Goal: Task Accomplishment & Management: Use online tool/utility

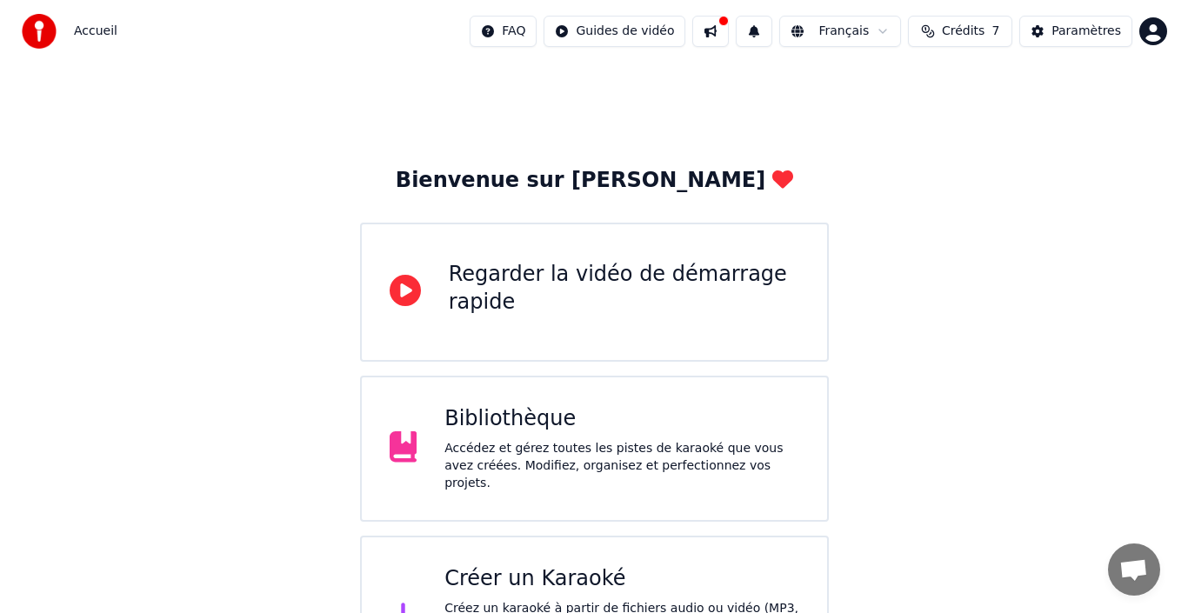
scroll to position [62, 0]
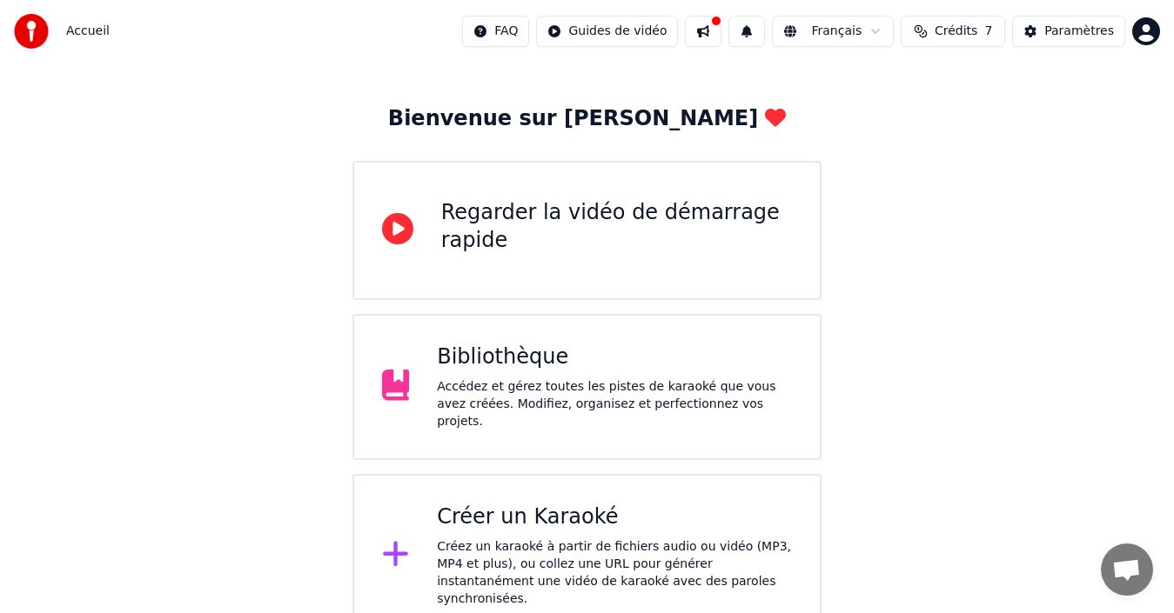
click at [545, 522] on div "Créer un Karaoké" at bounding box center [614, 518] width 355 height 28
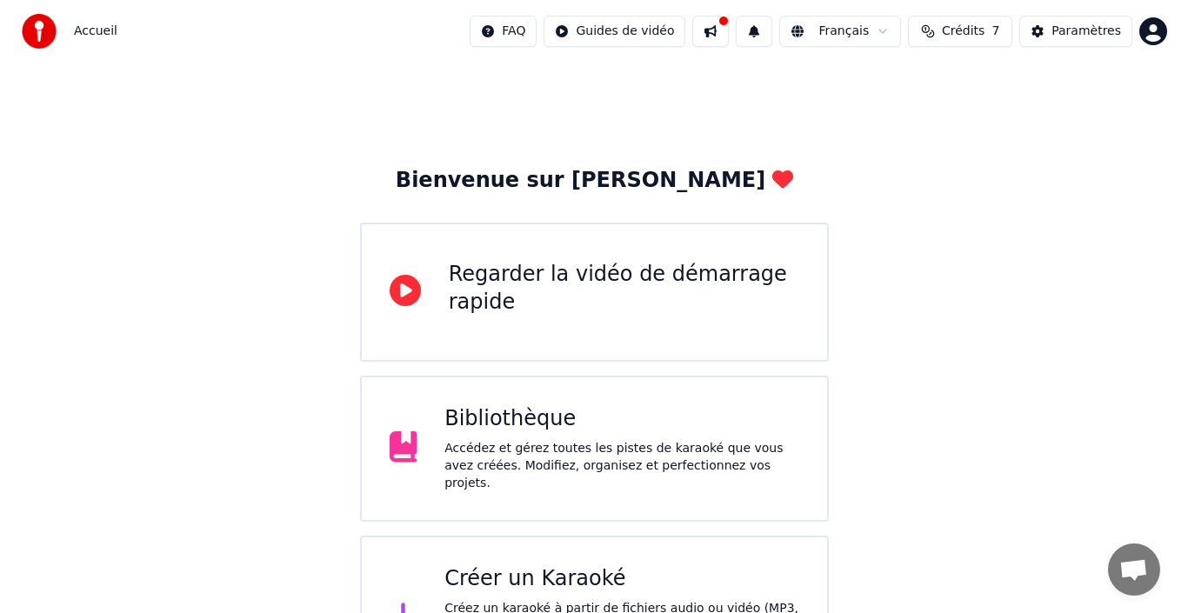
scroll to position [62, 0]
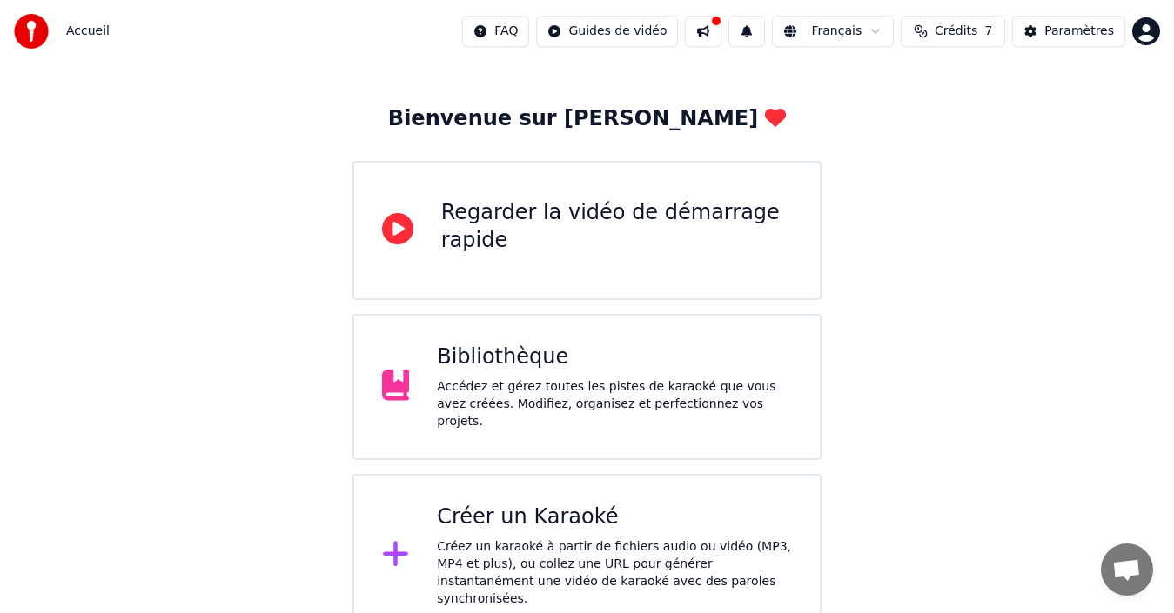
click at [525, 514] on div "Créer un Karaoké" at bounding box center [614, 518] width 355 height 28
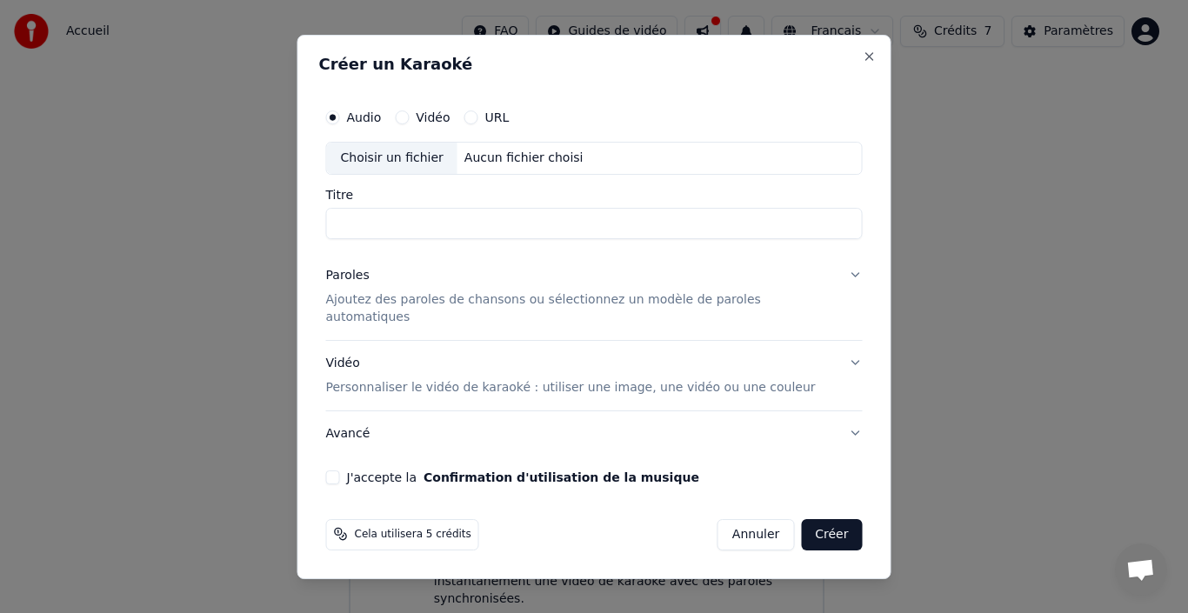
click at [432, 160] on div "Choisir un fichier" at bounding box center [392, 158] width 131 height 31
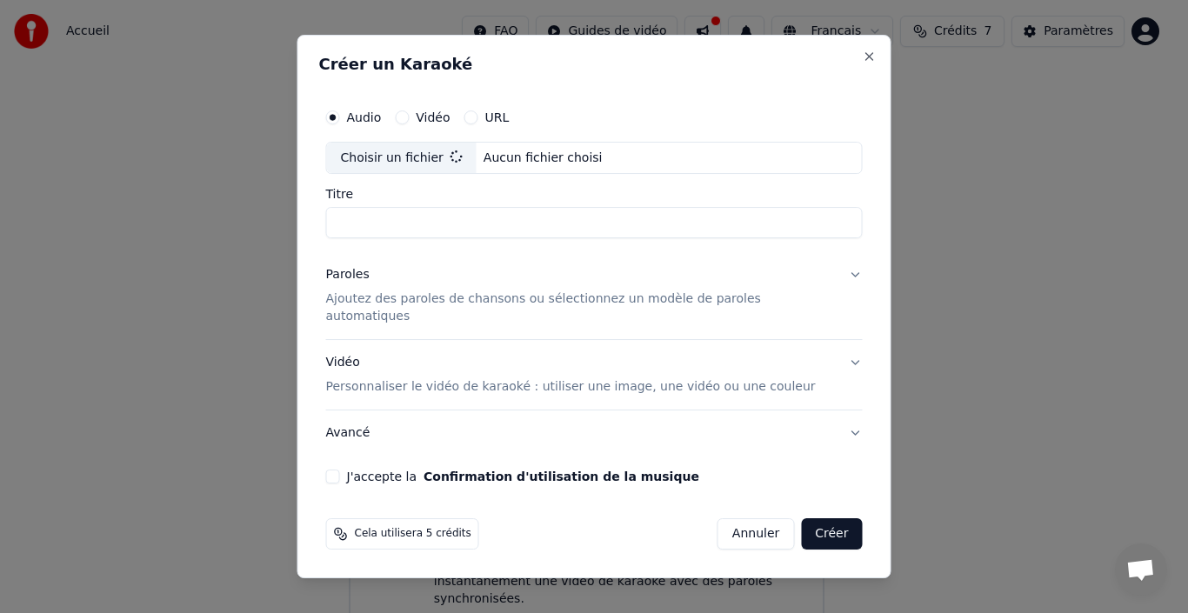
type input "**********"
click at [397, 309] on p "Ajoutez des paroles de chansons ou sélectionnez un modèle de paroles automatiqu…" at bounding box center [580, 308] width 509 height 35
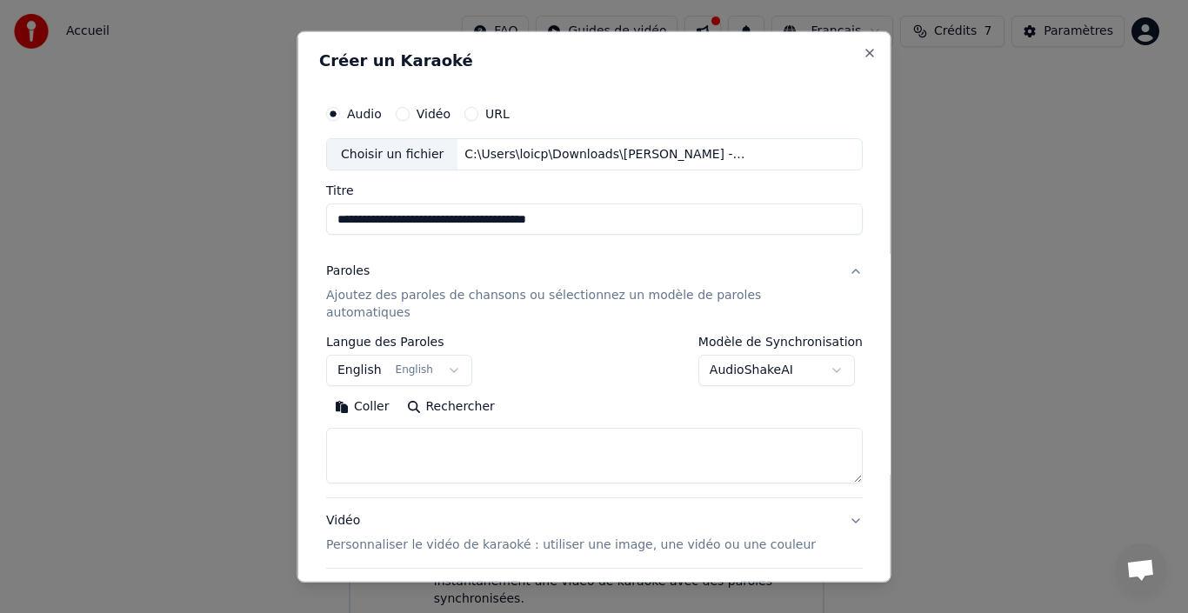
click at [380, 355] on button "English English" at bounding box center [399, 370] width 146 height 31
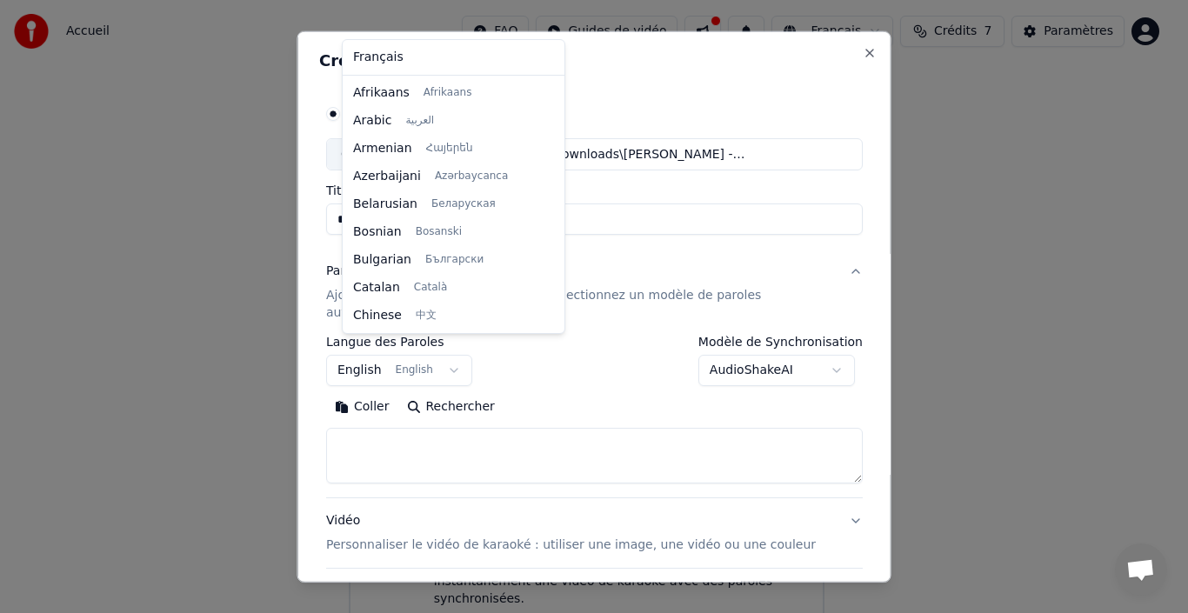
scroll to position [139, 0]
select select "**"
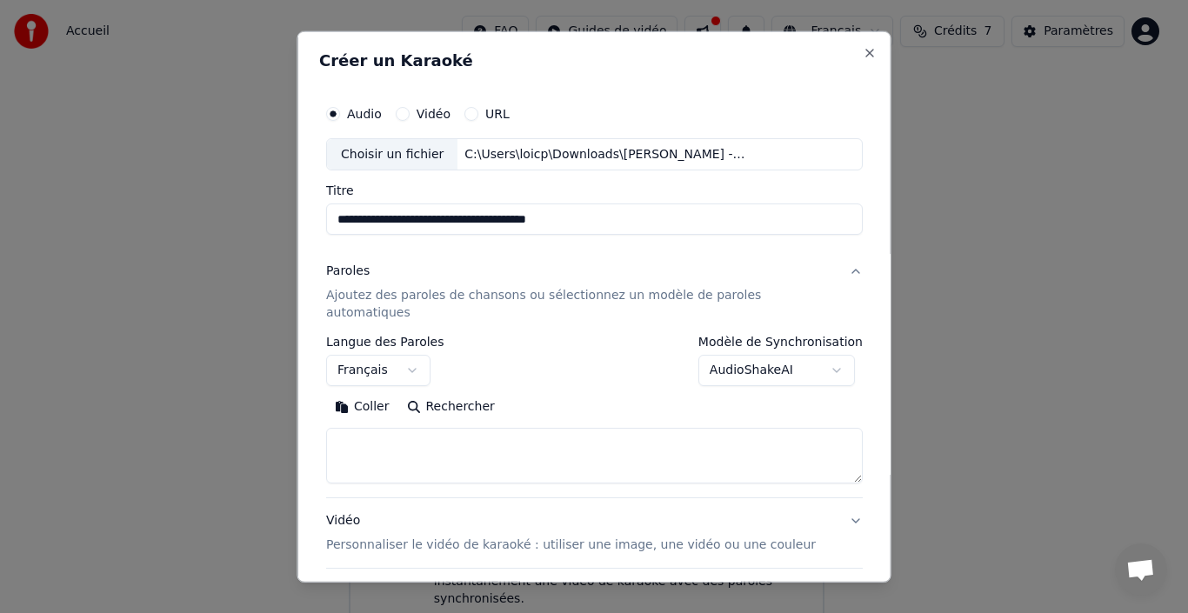
click at [448, 393] on button "Rechercher" at bounding box center [450, 407] width 105 height 28
click at [464, 393] on button "Rechercher" at bounding box center [450, 407] width 105 height 28
click at [375, 393] on button "Coller" at bounding box center [362, 407] width 72 height 28
type textarea "**********"
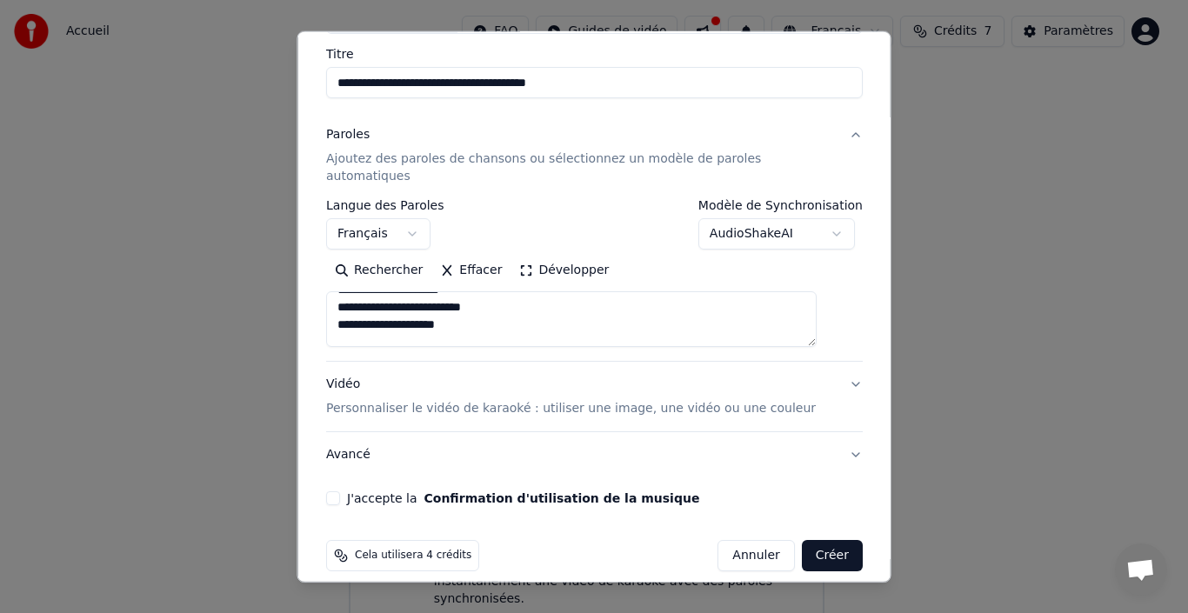
click at [340, 492] on button "J'accepte la Confirmation d'utilisation de la musique" at bounding box center [333, 499] width 14 height 14
click at [801, 540] on button "Créer" at bounding box center [831, 555] width 61 height 31
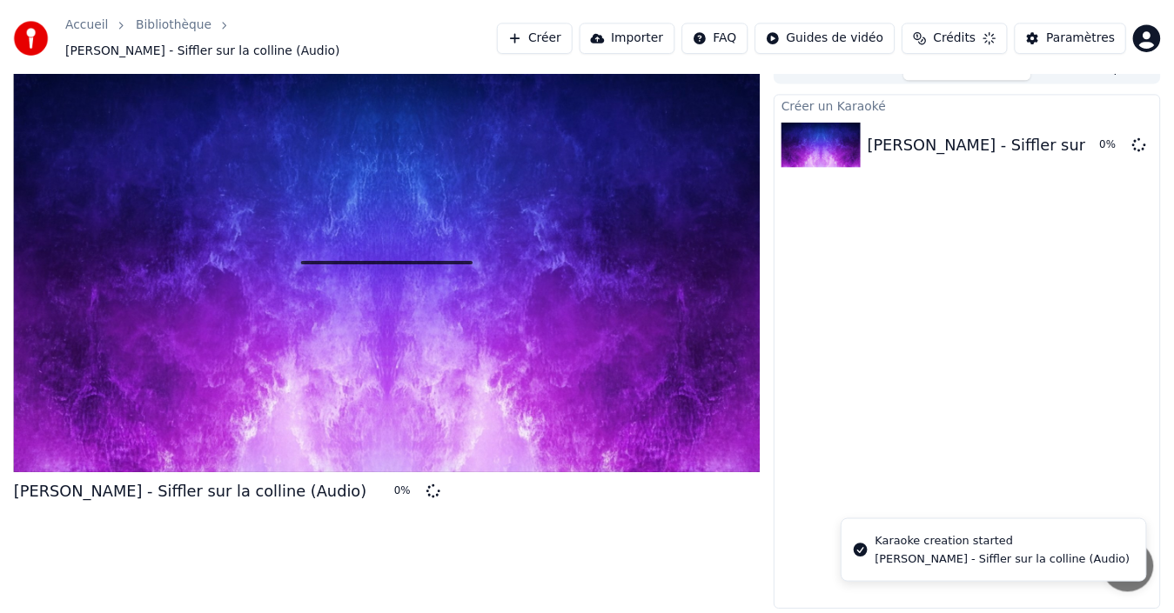
scroll to position [21, 0]
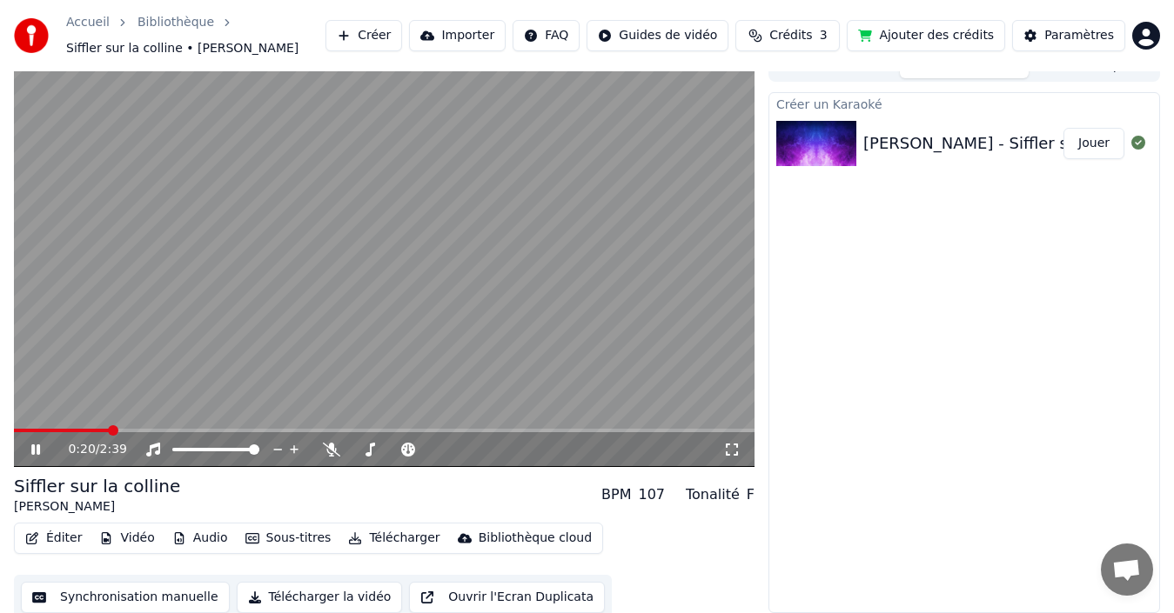
click at [36, 452] on icon at bounding box center [48, 450] width 40 height 14
click at [29, 451] on icon at bounding box center [48, 450] width 40 height 14
click at [65, 431] on span at bounding box center [74, 430] width 120 height 3
click at [23, 432] on span at bounding box center [19, 430] width 10 height 3
click at [14, 433] on span at bounding box center [19, 430] width 10 height 10
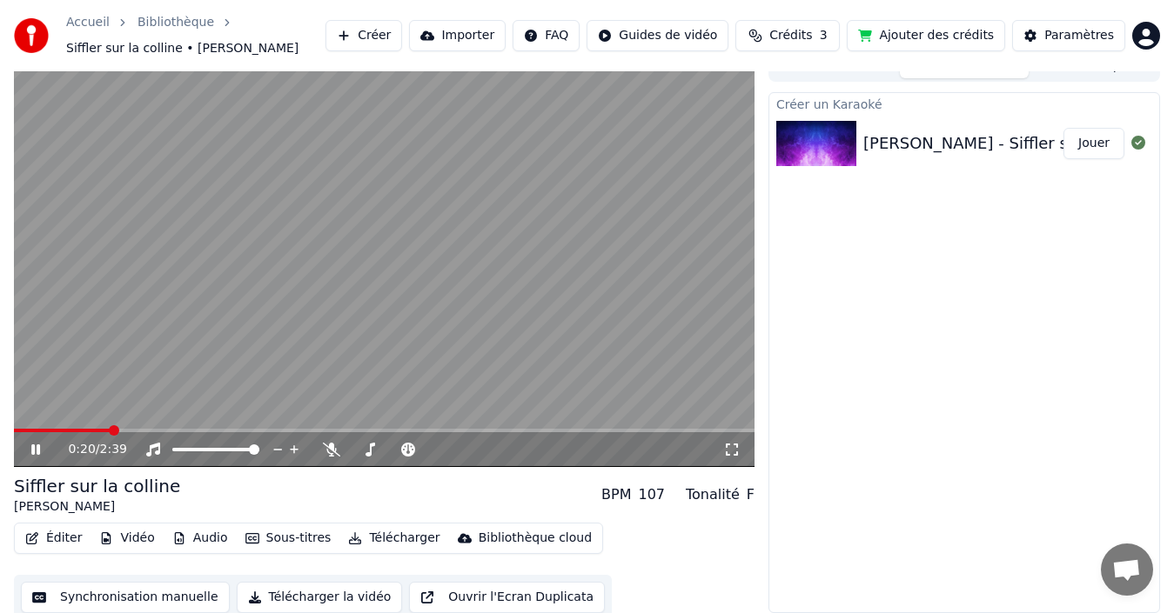
click at [36, 446] on icon at bounding box center [48, 450] width 40 height 14
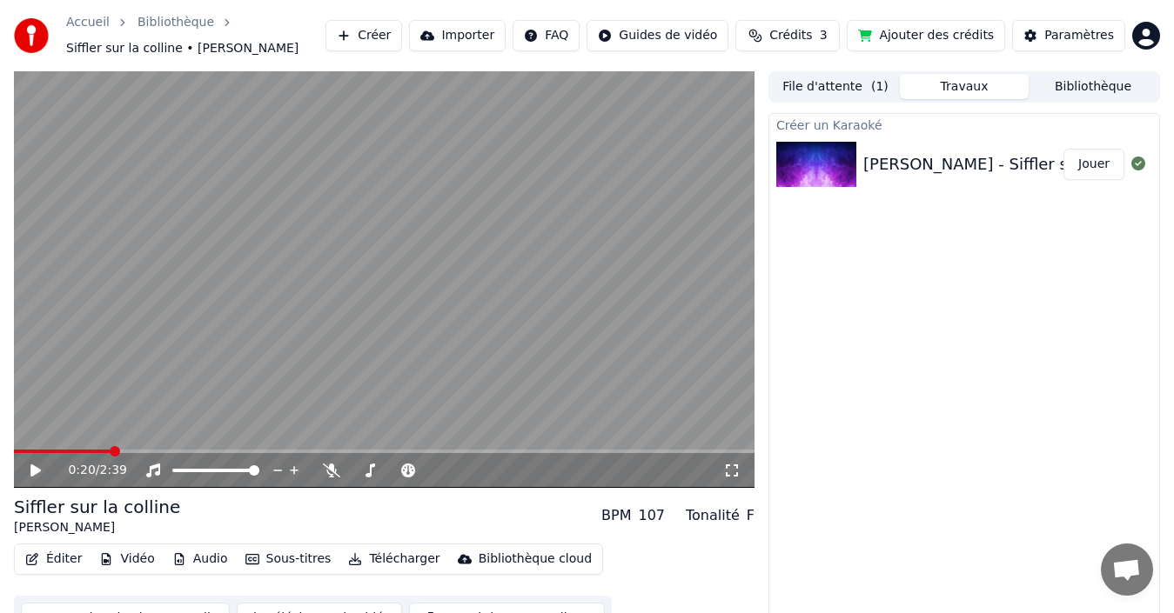
scroll to position [28, 0]
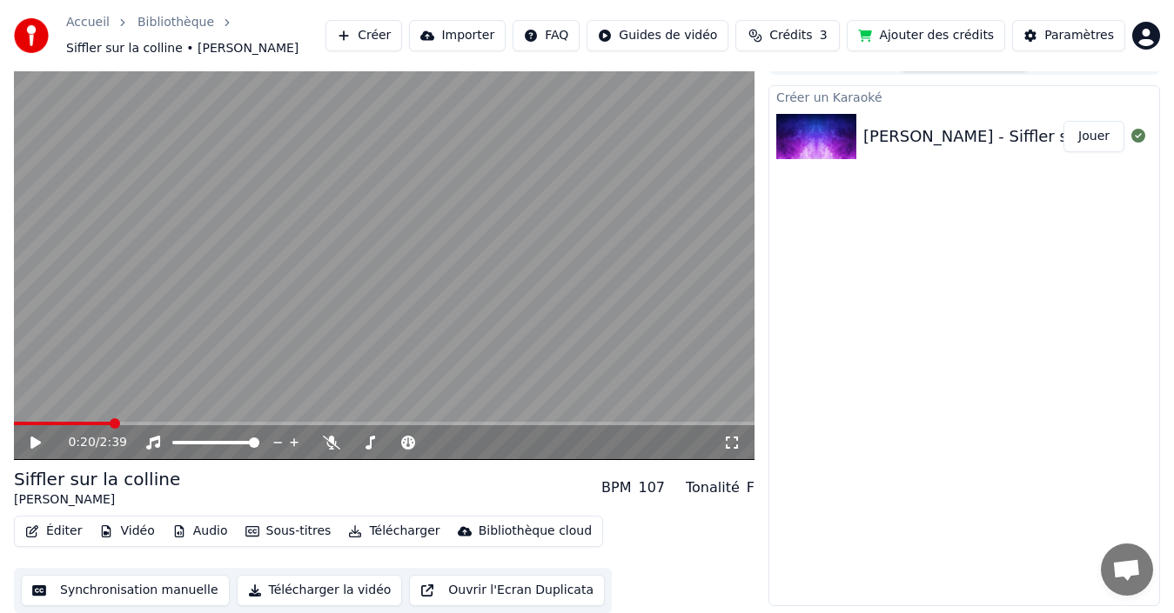
click at [805, 30] on span "Crédits" at bounding box center [790, 35] width 43 height 17
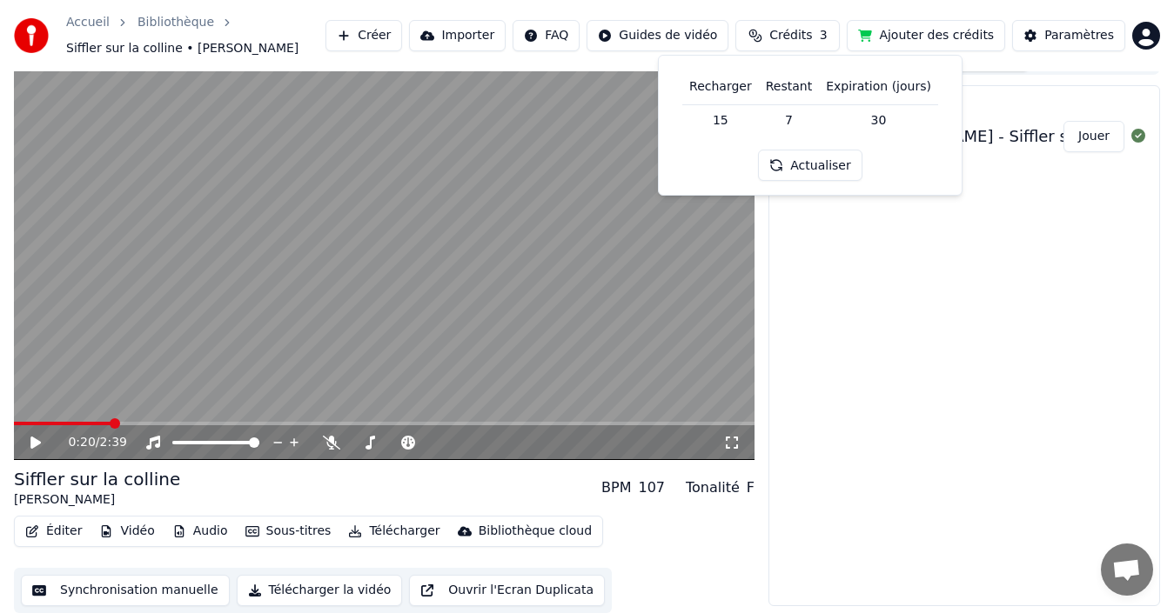
click at [822, 167] on button "Actualiser" at bounding box center [810, 165] width 104 height 31
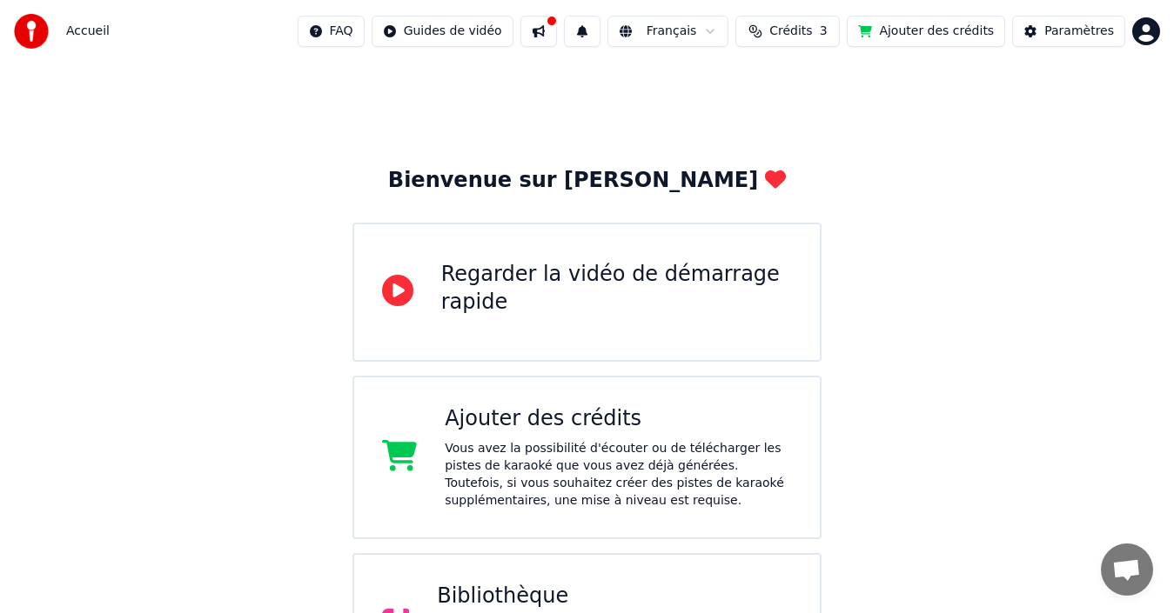
click at [834, 33] on button "Crédits 3" at bounding box center [787, 31] width 104 height 31
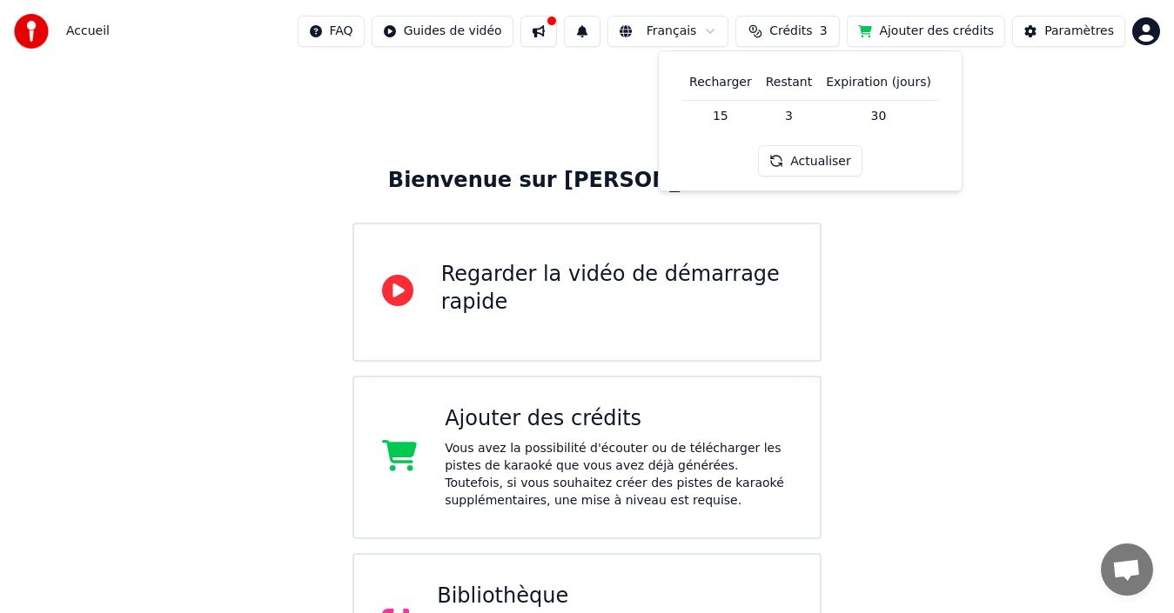
click at [871, 104] on td "30" at bounding box center [878, 115] width 119 height 31
click at [934, 29] on button "Ajouter des crédits" at bounding box center [926, 31] width 158 height 31
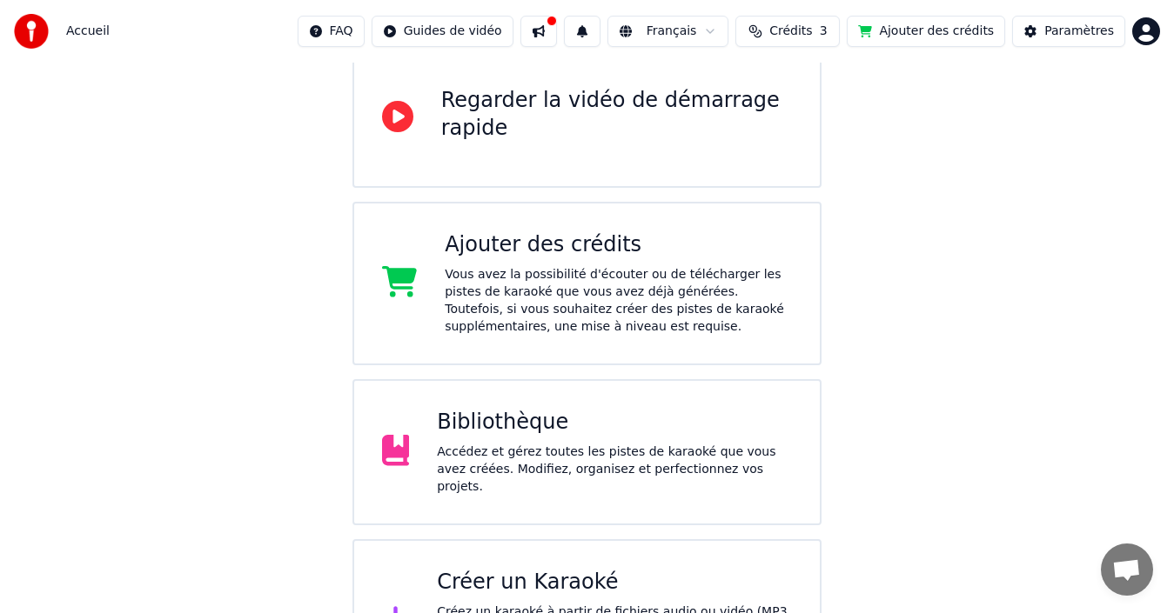
scroll to position [239, 0]
